Goal: Complete application form

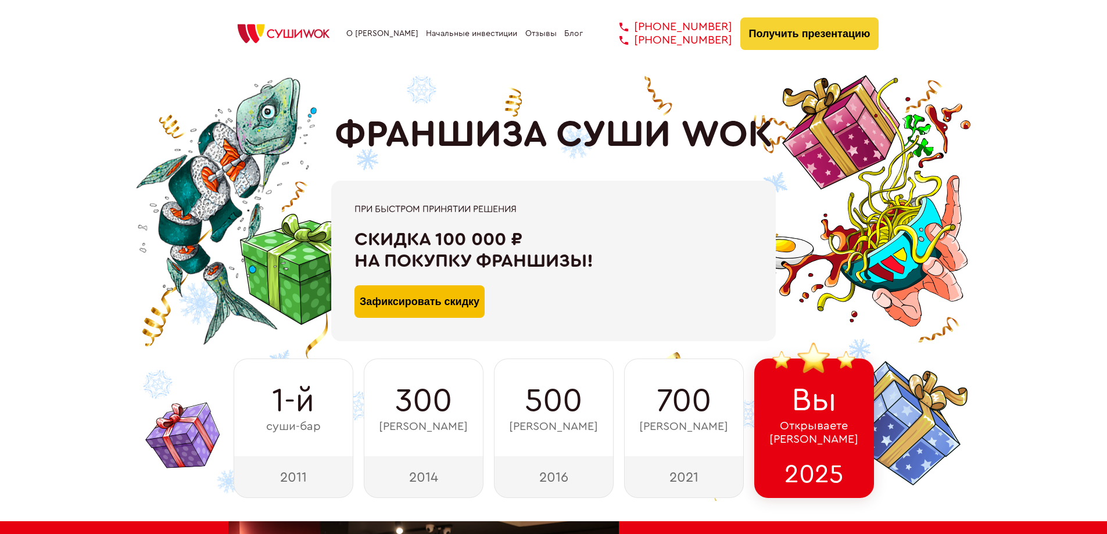
type input "WhatsApp"
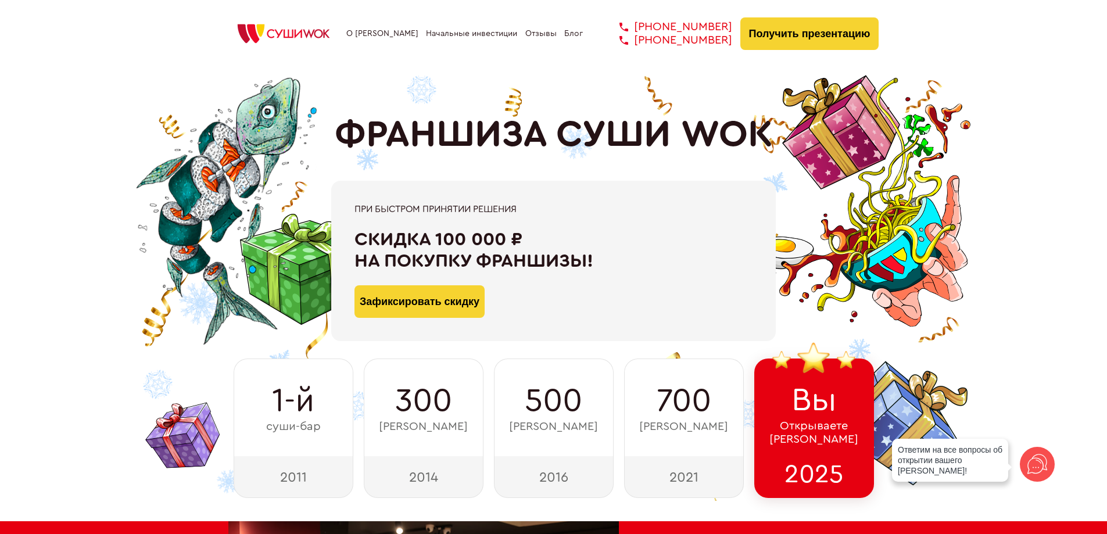
click at [442, 307] on button "Зафиксировать скидку" at bounding box center [419, 301] width 130 height 33
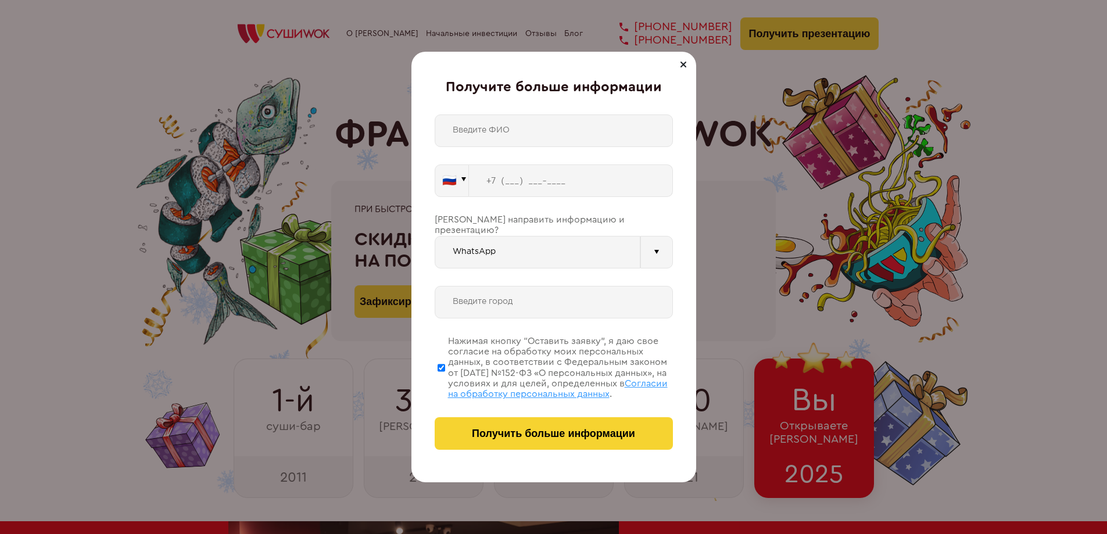
click at [540, 128] on input "text" at bounding box center [554, 130] width 238 height 33
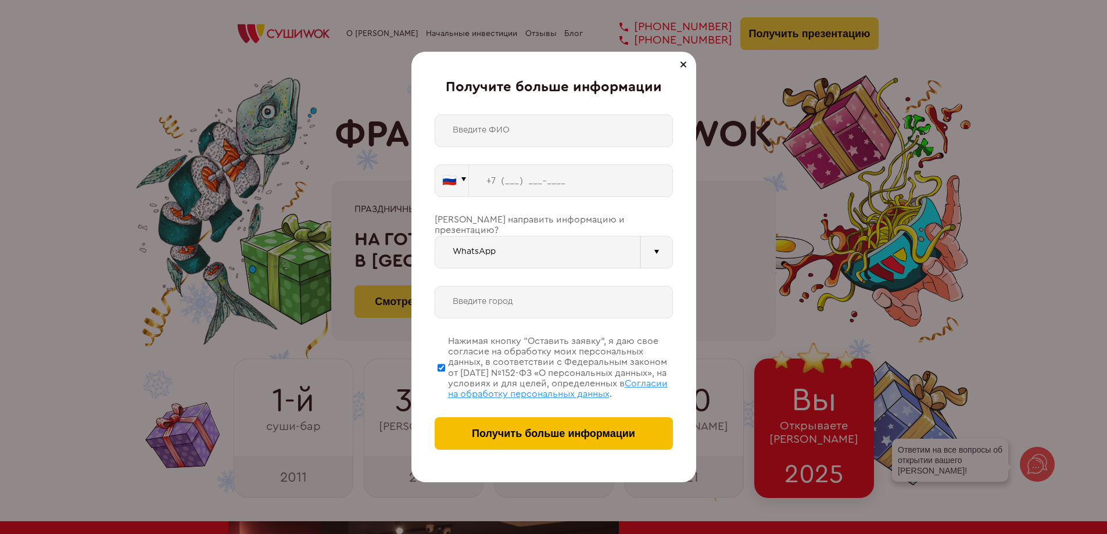
click at [554, 443] on button "Получить больше информации" at bounding box center [554, 433] width 238 height 33
click at [422, 93] on div "Получите больше информации 🇷🇺 🇹🇷 🇧🇾 🇰🇬 🇰🇿 🇦🇿 🇦🇲 ." at bounding box center [553, 267] width 285 height 431
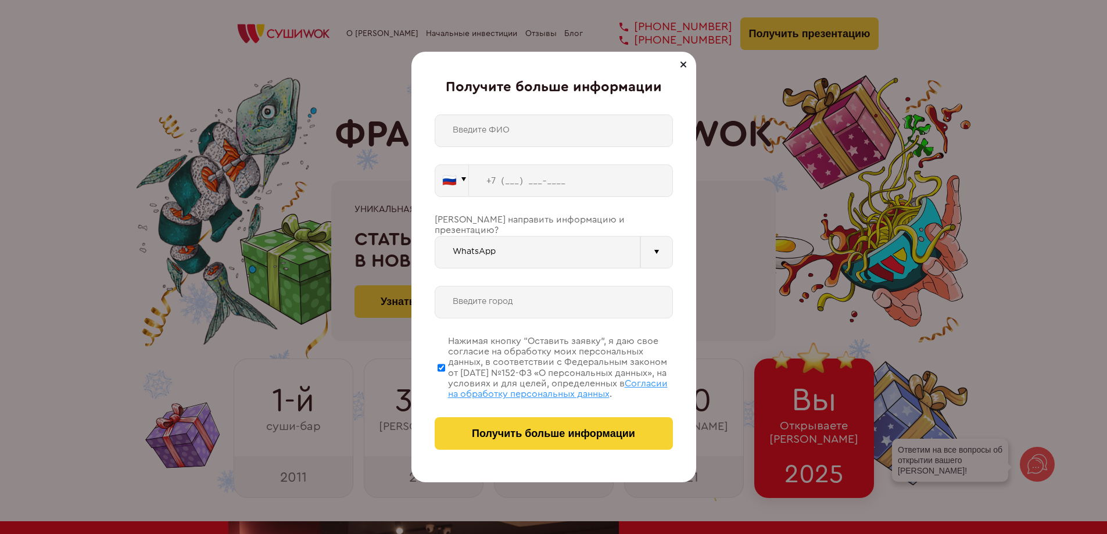
click at [422, 330] on div "Получите больше информации 🇷🇺 🇹🇷 🇧🇾 🇰🇬 🇰🇿 🇦🇿 🇦🇲 ." at bounding box center [553, 267] width 285 height 431
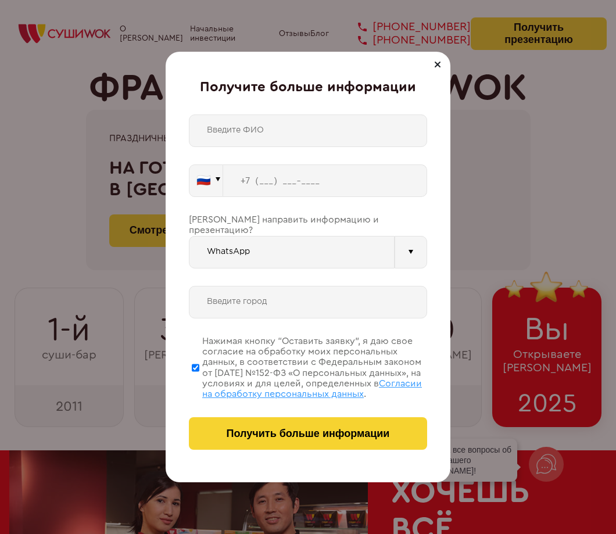
click at [323, 131] on input "text" at bounding box center [308, 130] width 238 height 33
type input "[PERSON_NAME]"
drag, startPoint x: 266, startPoint y: 184, endPoint x: 290, endPoint y: 185, distance: 24.4
click at [267, 184] on input "tel" at bounding box center [325, 180] width 204 height 33
type input "[PHONE_NUMBER]"
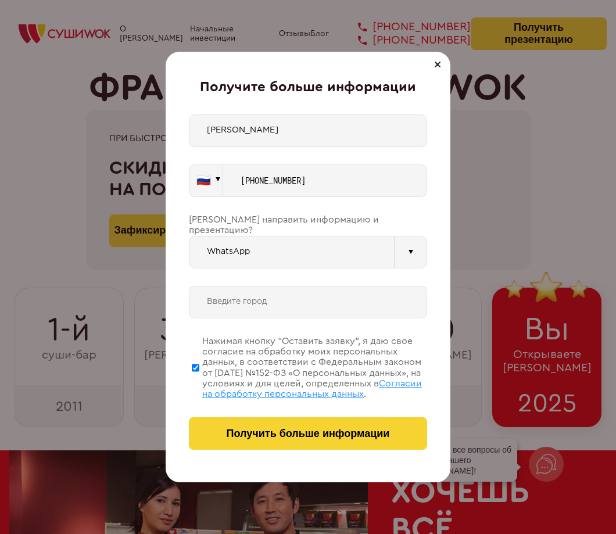
click at [295, 291] on input "text" at bounding box center [308, 302] width 238 height 33
drag, startPoint x: 288, startPoint y: 292, endPoint x: 192, endPoint y: 294, distance: 95.9
click at [192, 294] on input "тест" at bounding box center [308, 302] width 238 height 33
type input "тест"
click at [275, 129] on input "[PERSON_NAME]" at bounding box center [308, 130] width 238 height 33
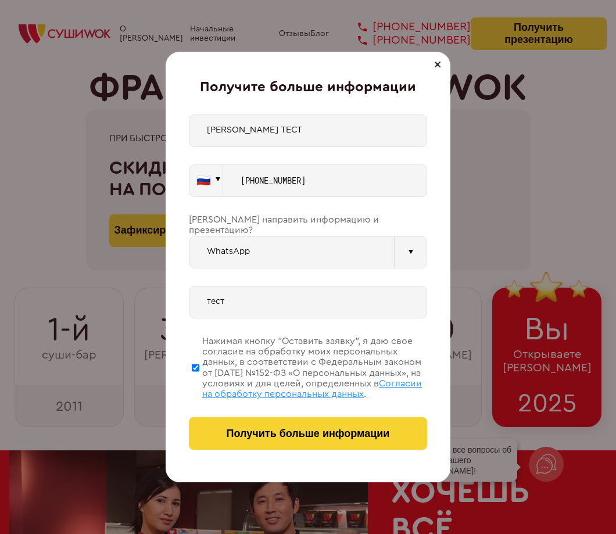
type input "[PERSON_NAME] ТЕСТ"
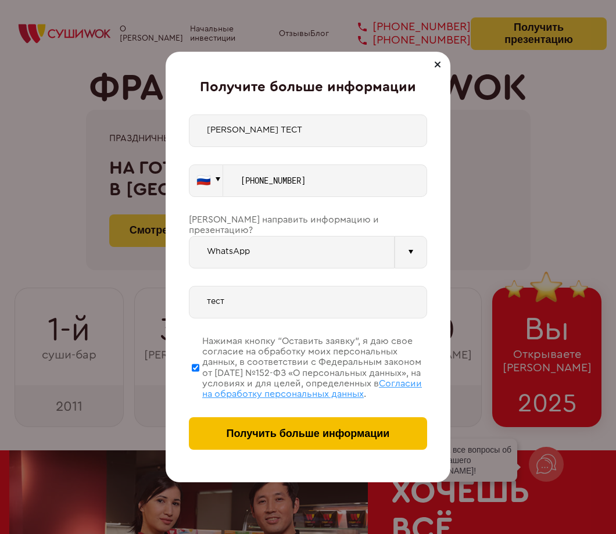
click at [338, 438] on span "Получить больше информации" at bounding box center [308, 434] width 163 height 12
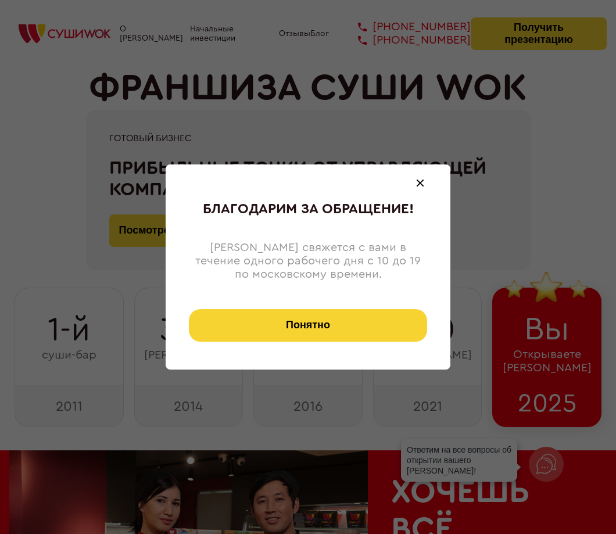
click at [342, 334] on button "Понятно" at bounding box center [308, 325] width 238 height 33
